Goal: Find specific page/section: Find specific page/section

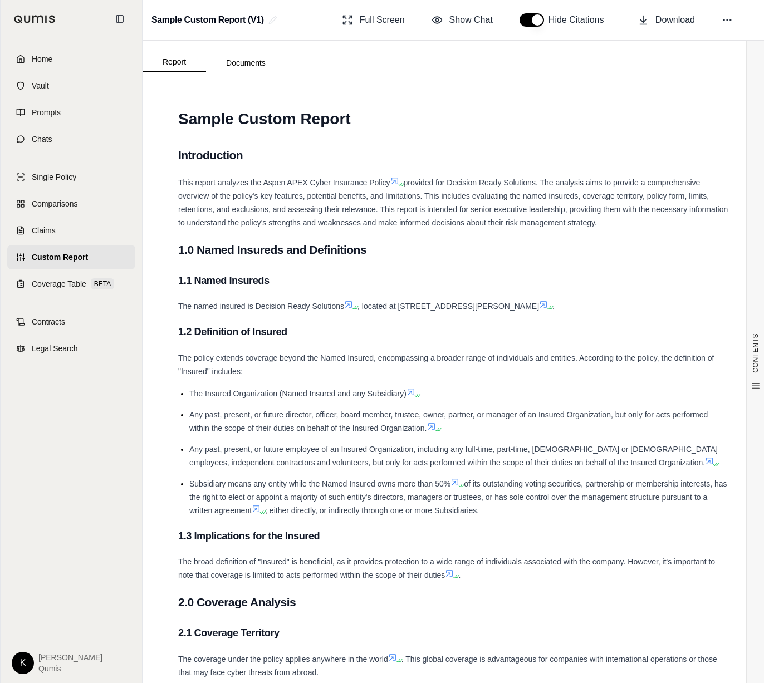
scroll to position [246, 0]
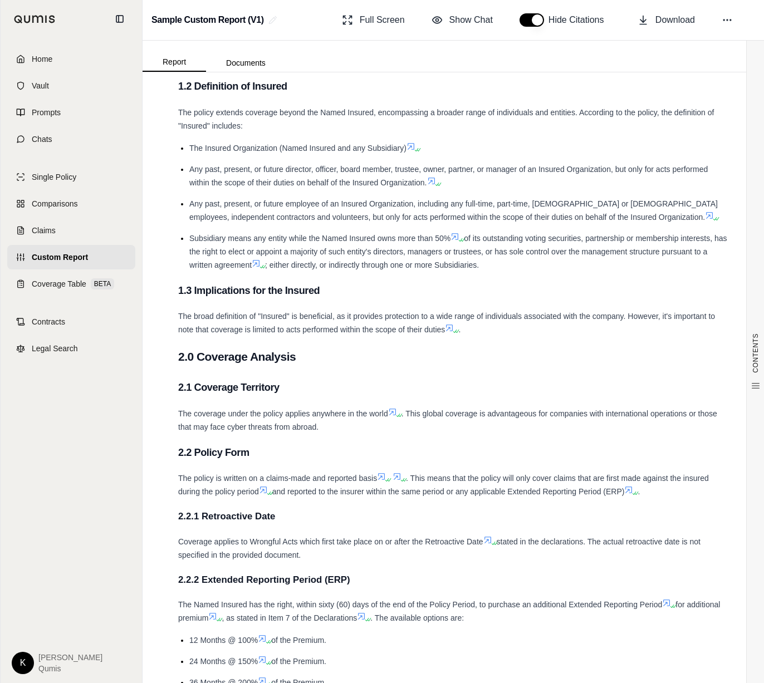
click at [19, 662] on html "Home Vault Prompts Chats Single Policy Comparisons Claims Custom Report Coverag…" at bounding box center [382, 341] width 764 height 683
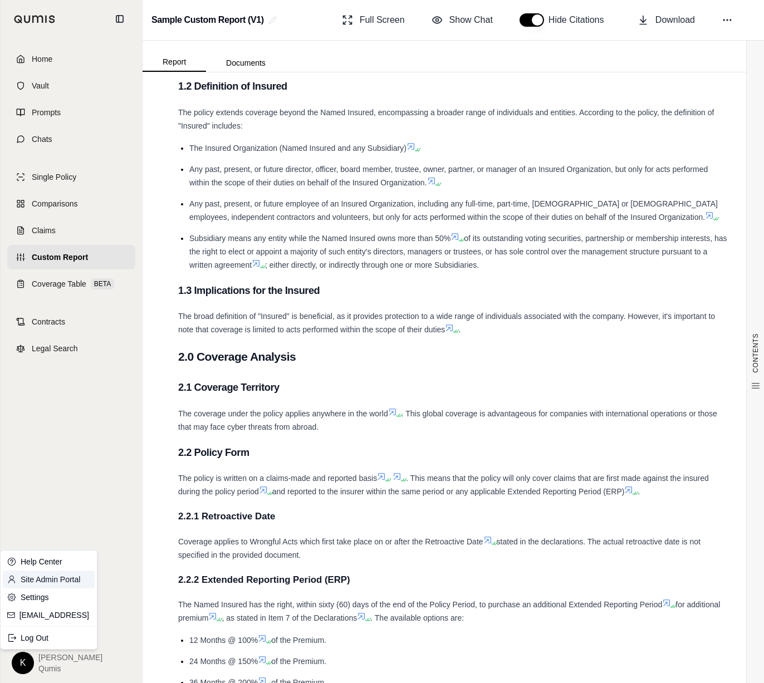
click at [51, 582] on link "Site Admin Portal" at bounding box center [49, 580] width 92 height 18
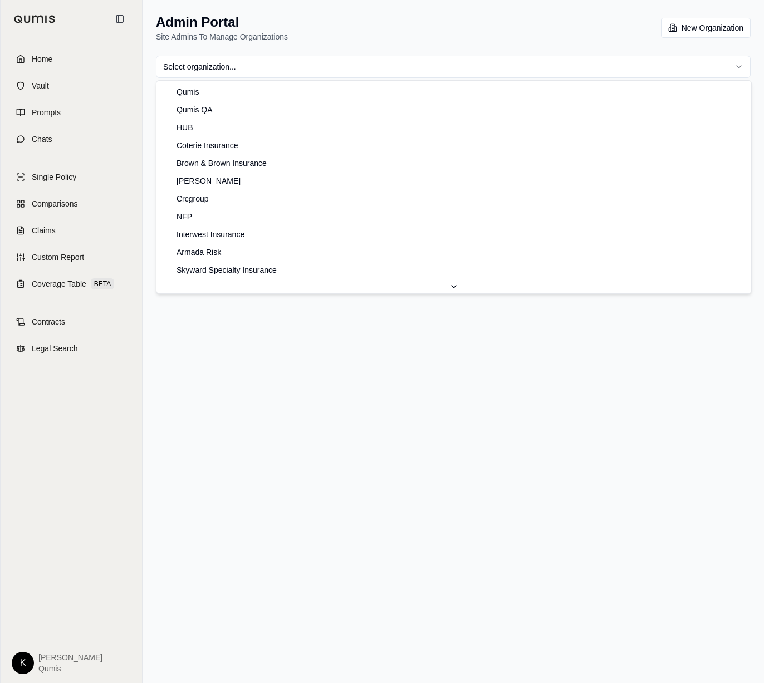
click at [391, 65] on html "Home Vault Prompts Chats Single Policy Comparisons Claims Custom Report Coverag…" at bounding box center [382, 341] width 764 height 683
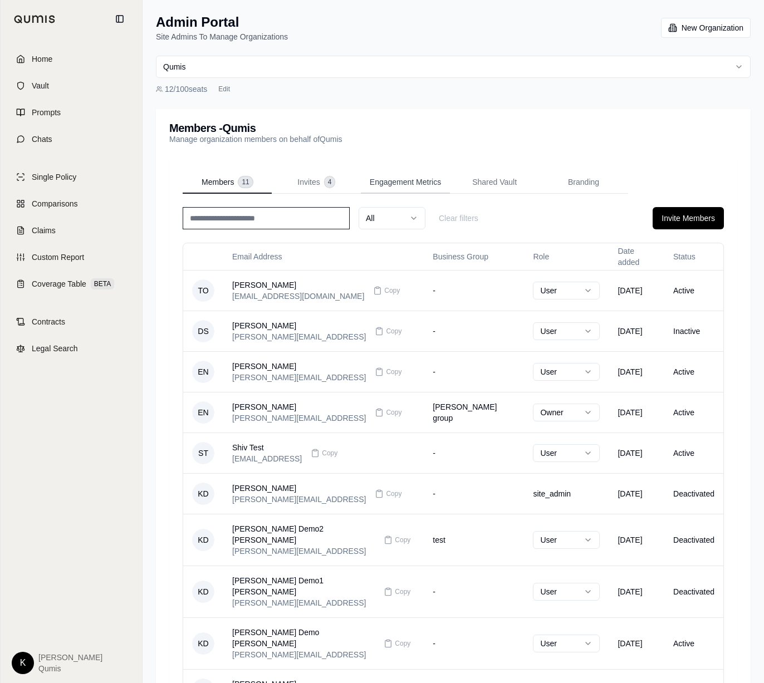
click at [437, 182] on span "Engagement Metrics" at bounding box center [405, 182] width 71 height 11
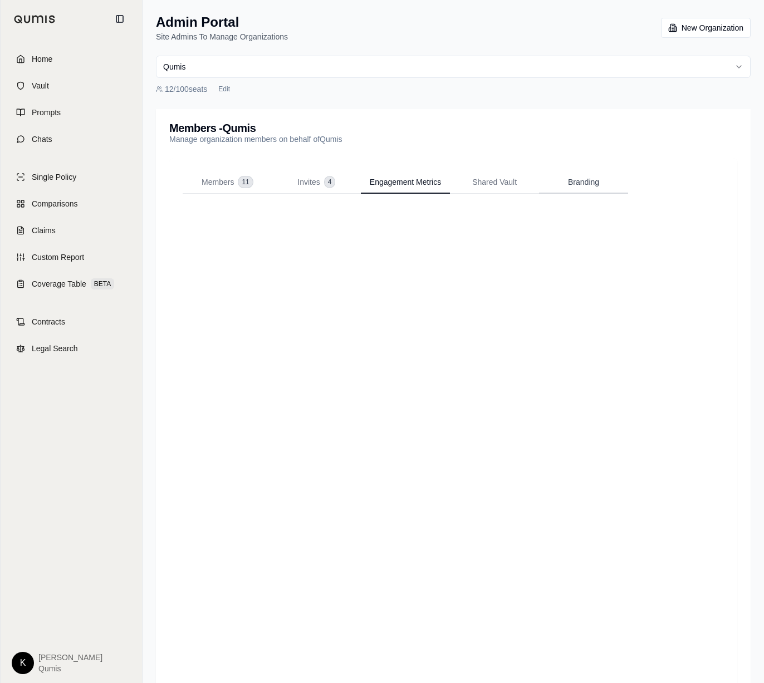
click at [585, 185] on span "Branding" at bounding box center [583, 182] width 31 height 11
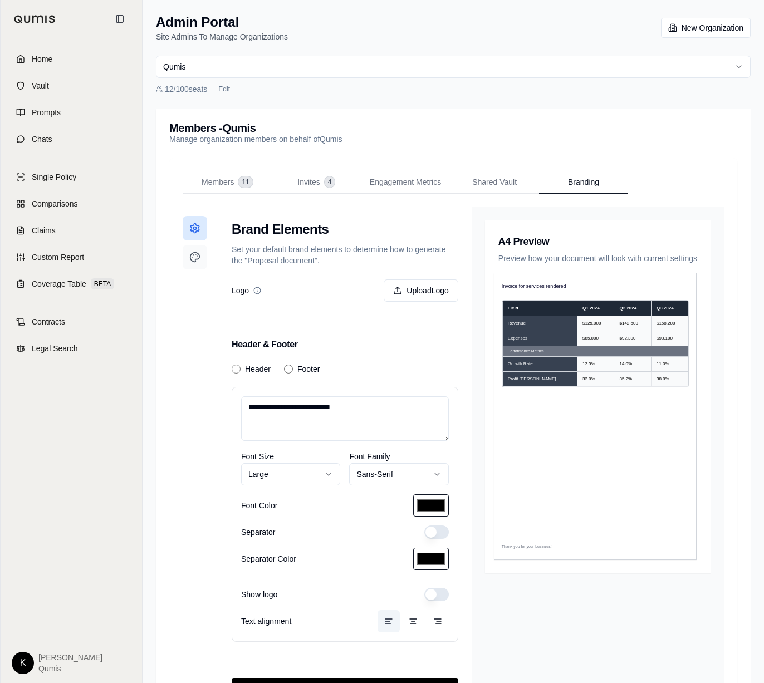
click at [192, 254] on icon at bounding box center [194, 257] width 9 height 9
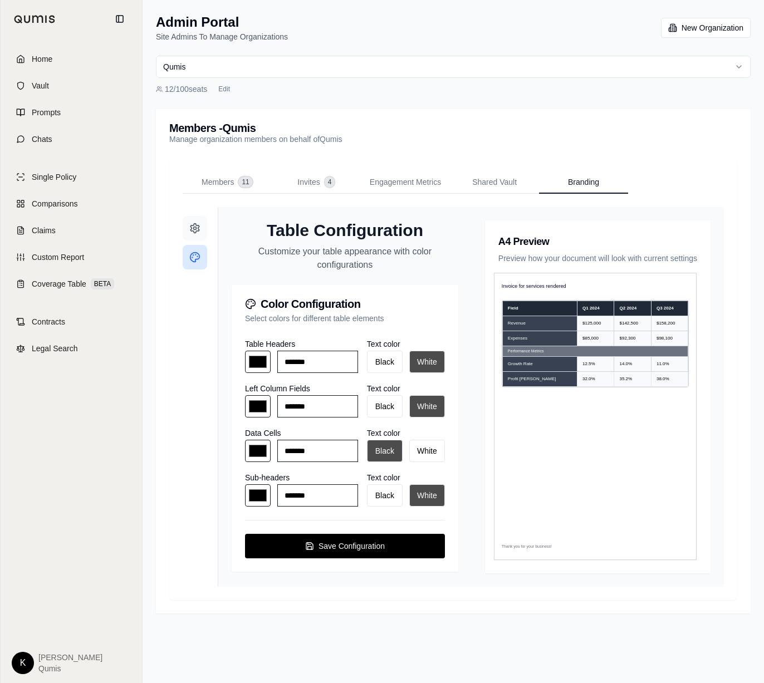
click at [194, 228] on circle at bounding box center [195, 228] width 3 height 3
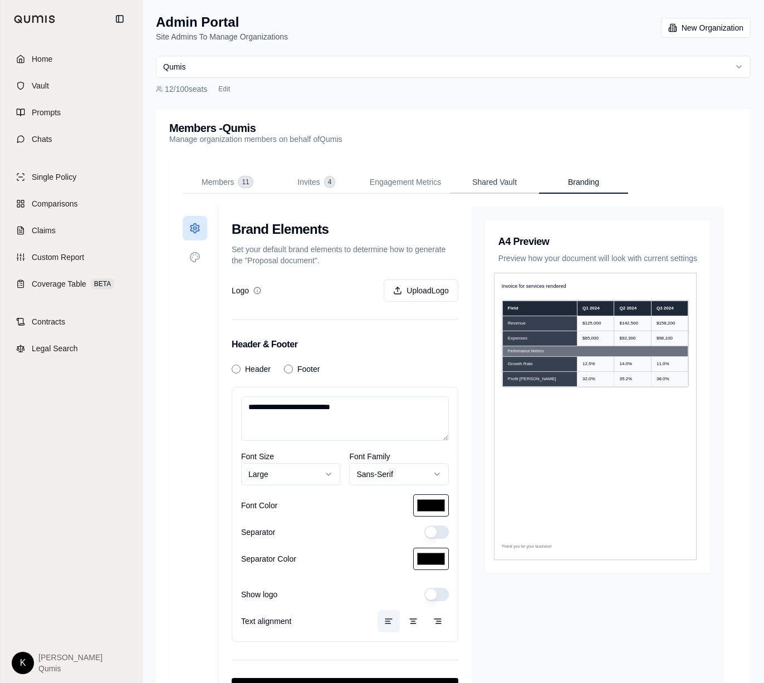
click at [499, 183] on span "Shared Vault" at bounding box center [494, 182] width 45 height 11
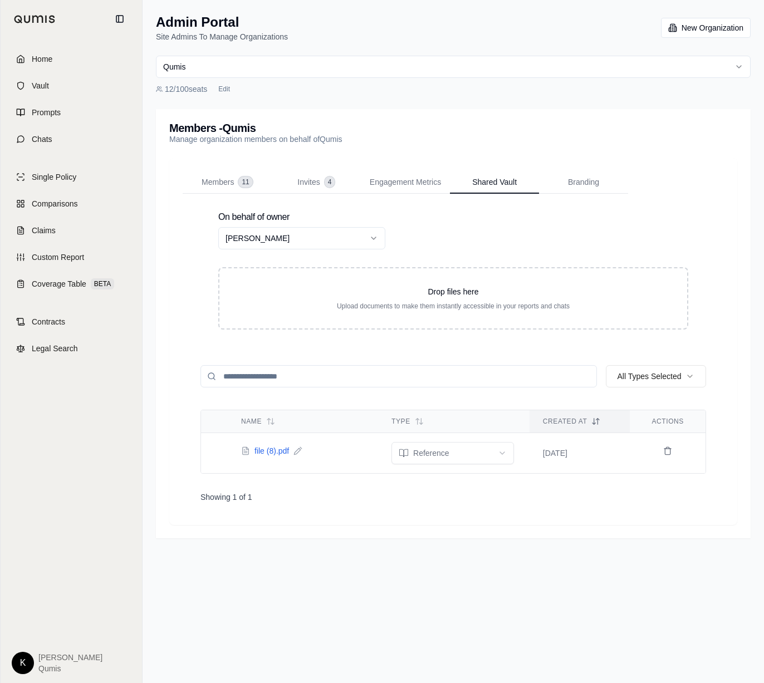
click at [269, 450] on span "file (8).pdf" at bounding box center [271, 450] width 35 height 11
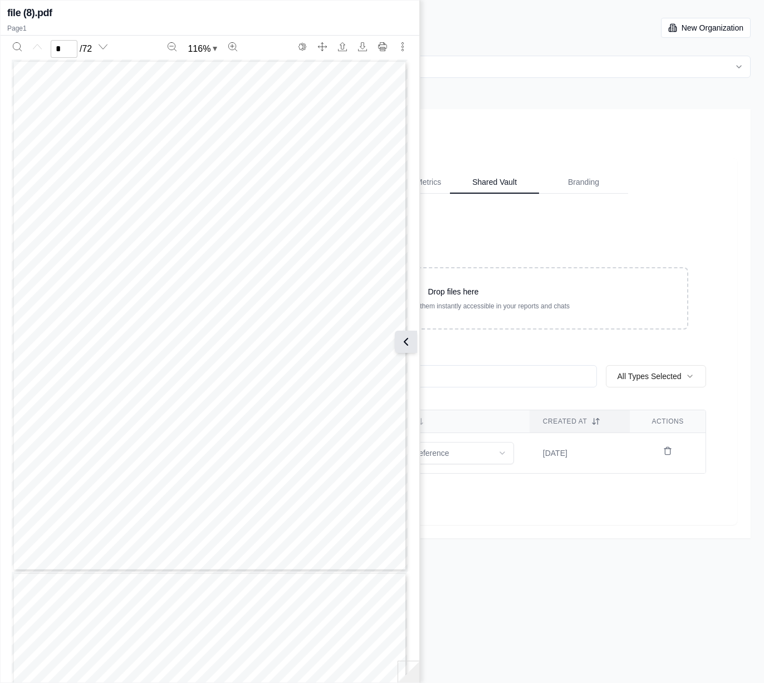
click at [406, 336] on icon at bounding box center [405, 341] width 13 height 13
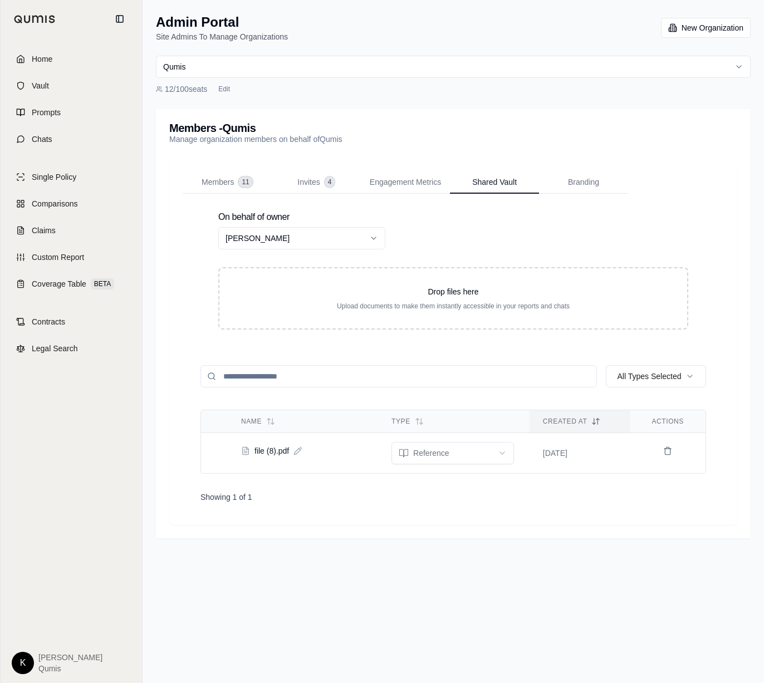
click at [477, 227] on div "On behalf of owner [PERSON_NAME]" at bounding box center [462, 228] width 488 height 42
click at [368, 240] on html "Home Vault Prompts Chats Single Policy Comparisons Claims Custom Report Coverag…" at bounding box center [382, 341] width 764 height 683
click at [377, 241] on html "Home Vault Prompts Chats Single Policy Comparisons Claims Custom Report Coverag…" at bounding box center [382, 341] width 764 height 683
click at [478, 243] on div "On behalf of owner [PERSON_NAME]" at bounding box center [462, 228] width 488 height 42
click at [236, 184] on div "Members 11" at bounding box center [227, 182] width 51 height 11
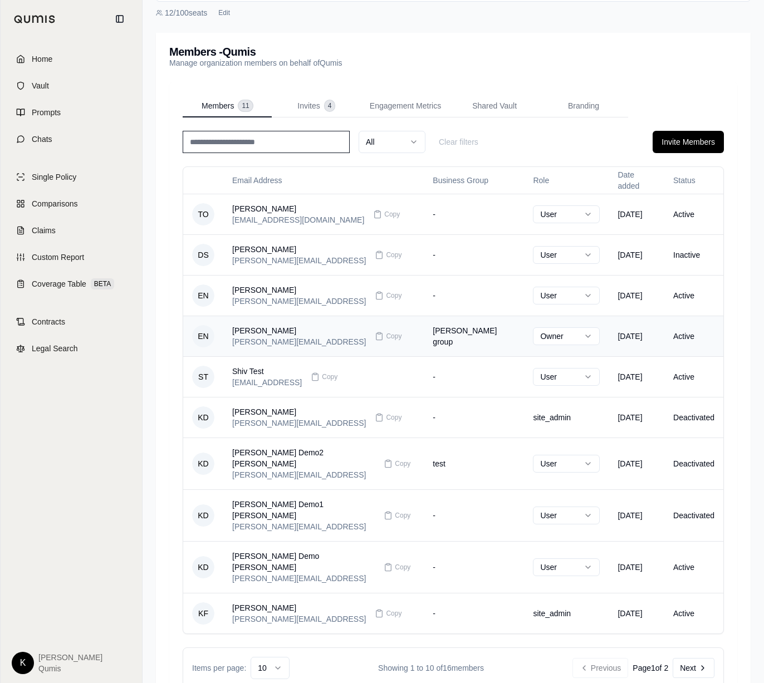
scroll to position [89, 0]
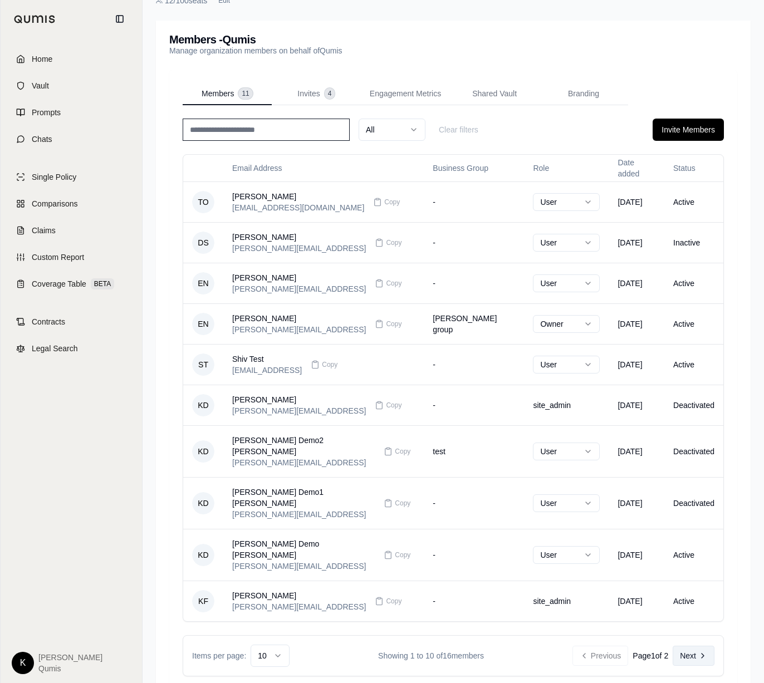
click at [702, 651] on icon at bounding box center [702, 655] width 9 height 9
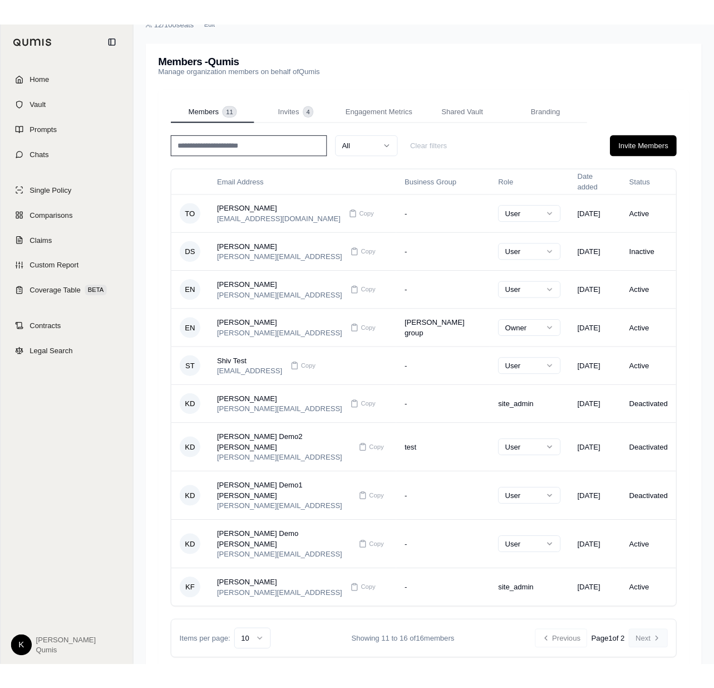
scroll to position [0, 0]
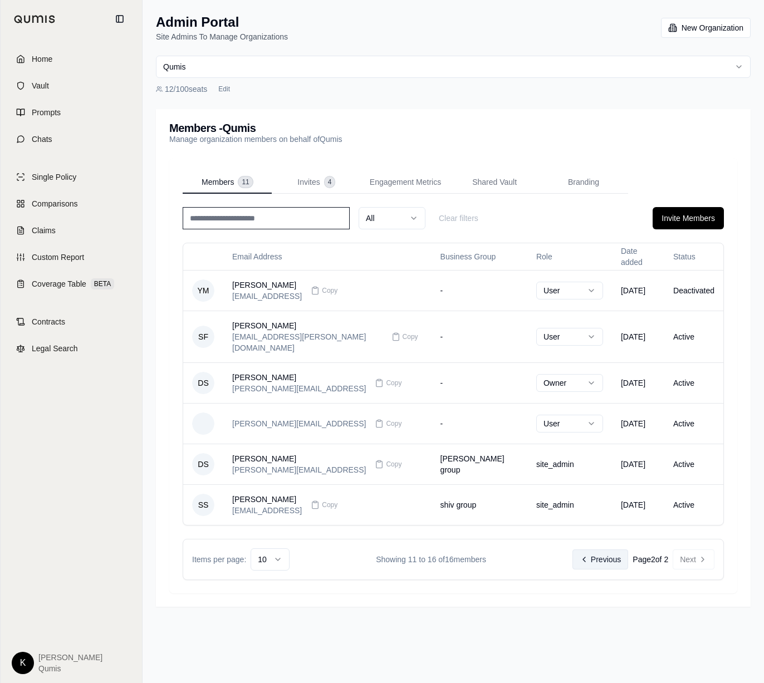
click at [595, 550] on button "Previous" at bounding box center [600, 560] width 56 height 20
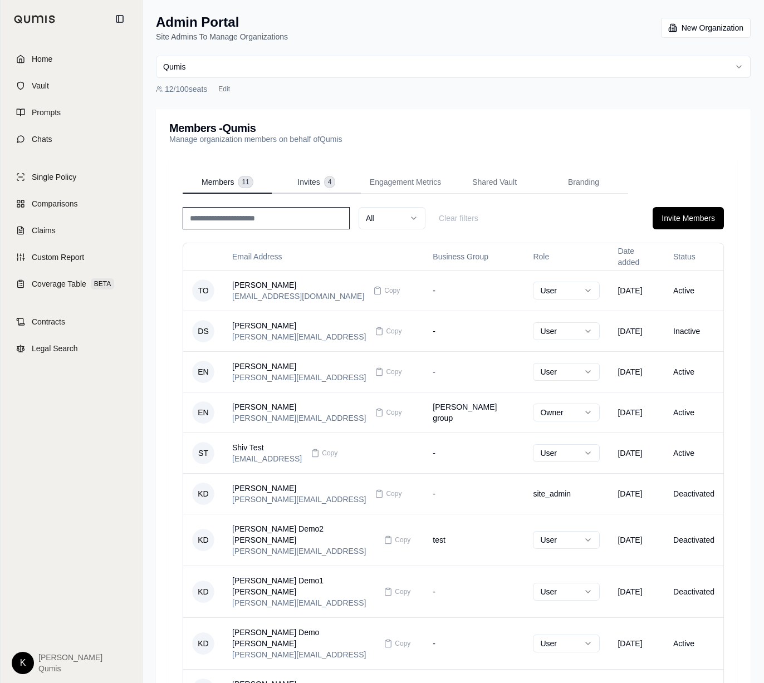
click at [327, 179] on span "4" at bounding box center [330, 182] width 11 height 11
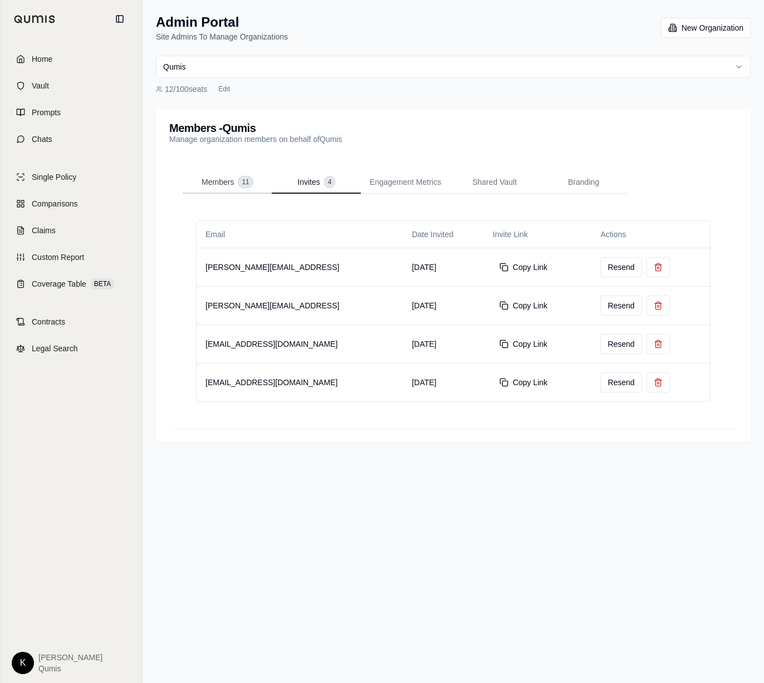
click at [210, 174] on button "Members 11" at bounding box center [227, 182] width 89 height 22
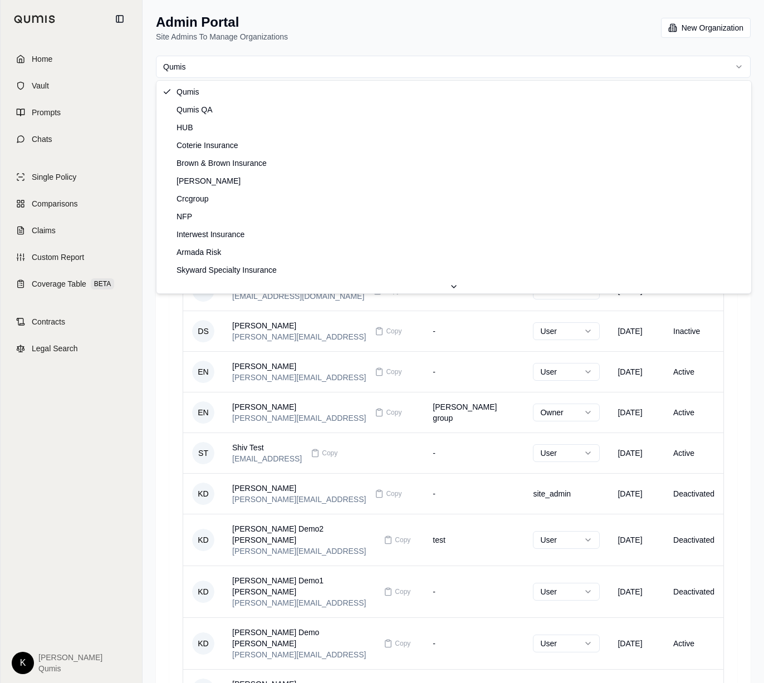
click at [379, 70] on html "Home Vault Prompts Chats Single Policy Comparisons Claims Custom Report Coverag…" at bounding box center [382, 402] width 764 height 805
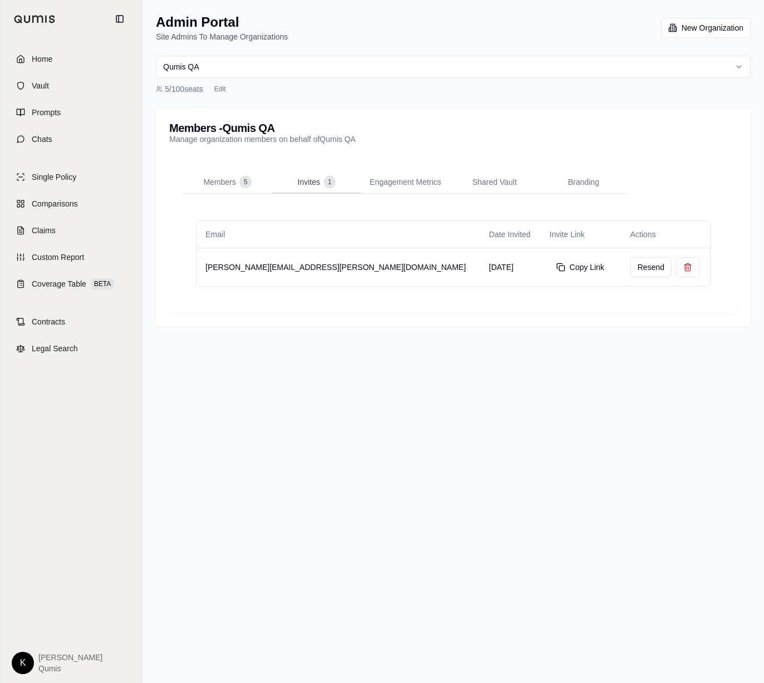
click at [316, 183] on span "Invites" at bounding box center [308, 182] width 22 height 11
click at [243, 177] on span "5" at bounding box center [246, 182] width 11 height 11
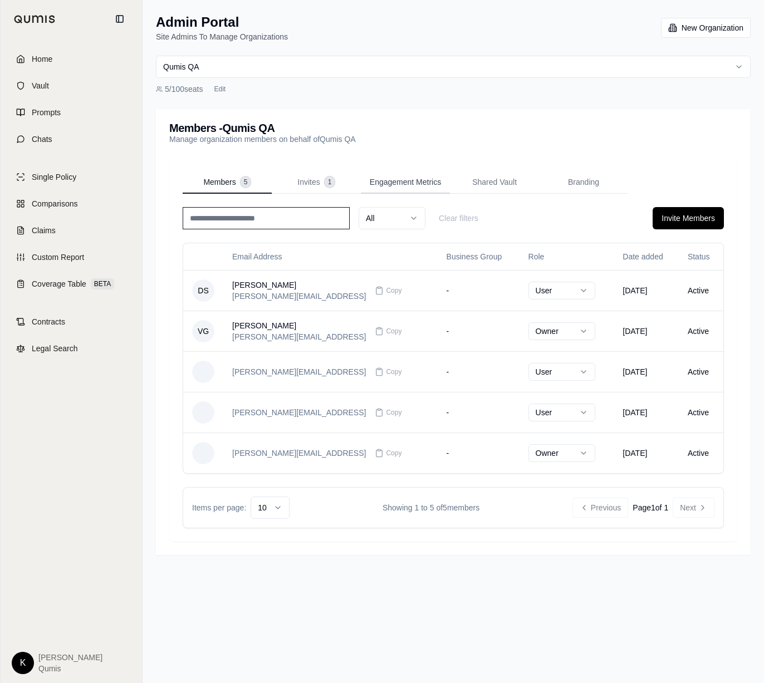
click at [426, 189] on button "Engagement Metrics" at bounding box center [405, 182] width 89 height 22
